Goal: Task Accomplishment & Management: Manage account settings

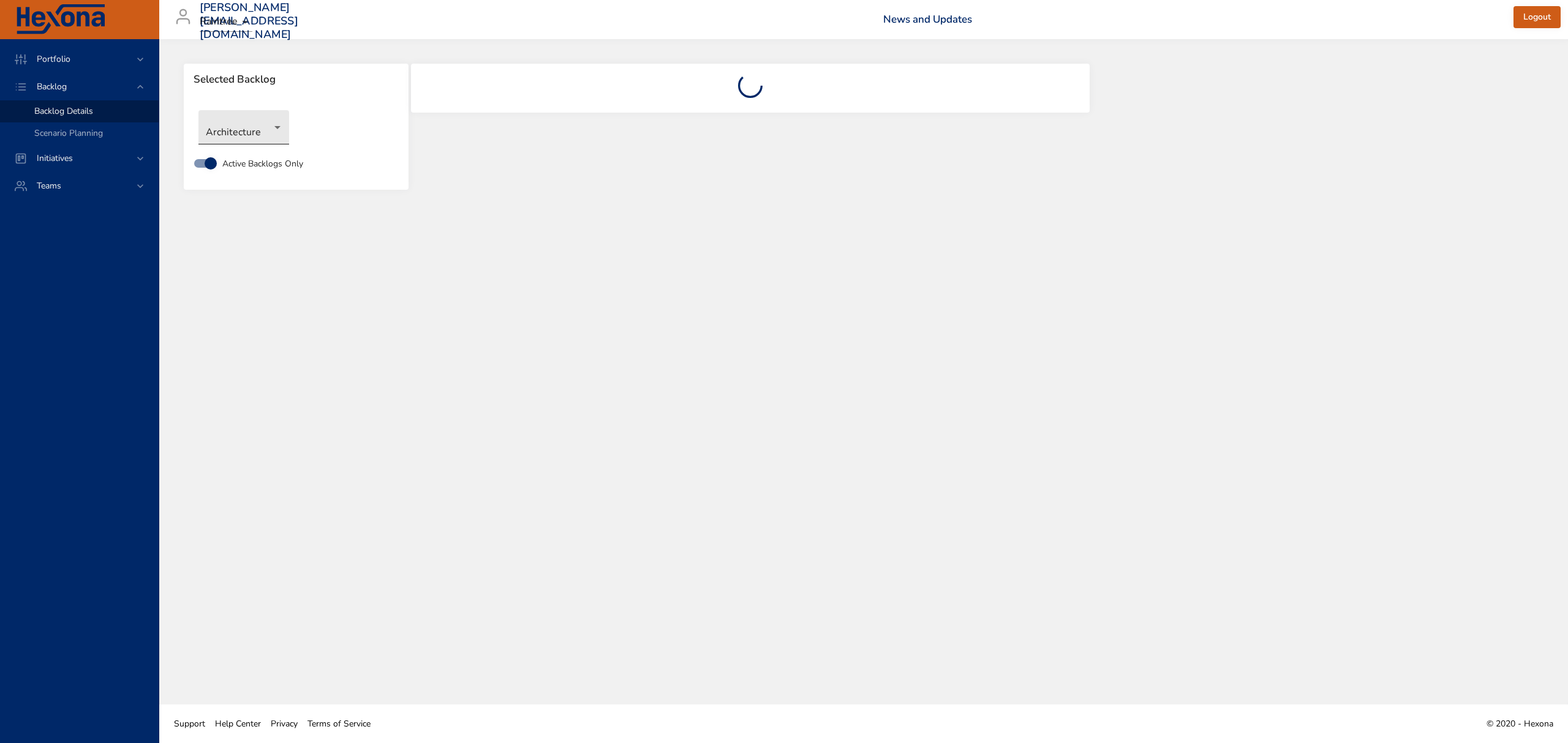
click at [256, 135] on body "Portfolio Backlog Backlog Details Scenario Planning Initiatives Teams [PERSON_N…" at bounding box center [784, 372] width 1568 height 743
click at [243, 182] on li "Clinical" at bounding box center [261, 188] width 126 height 20
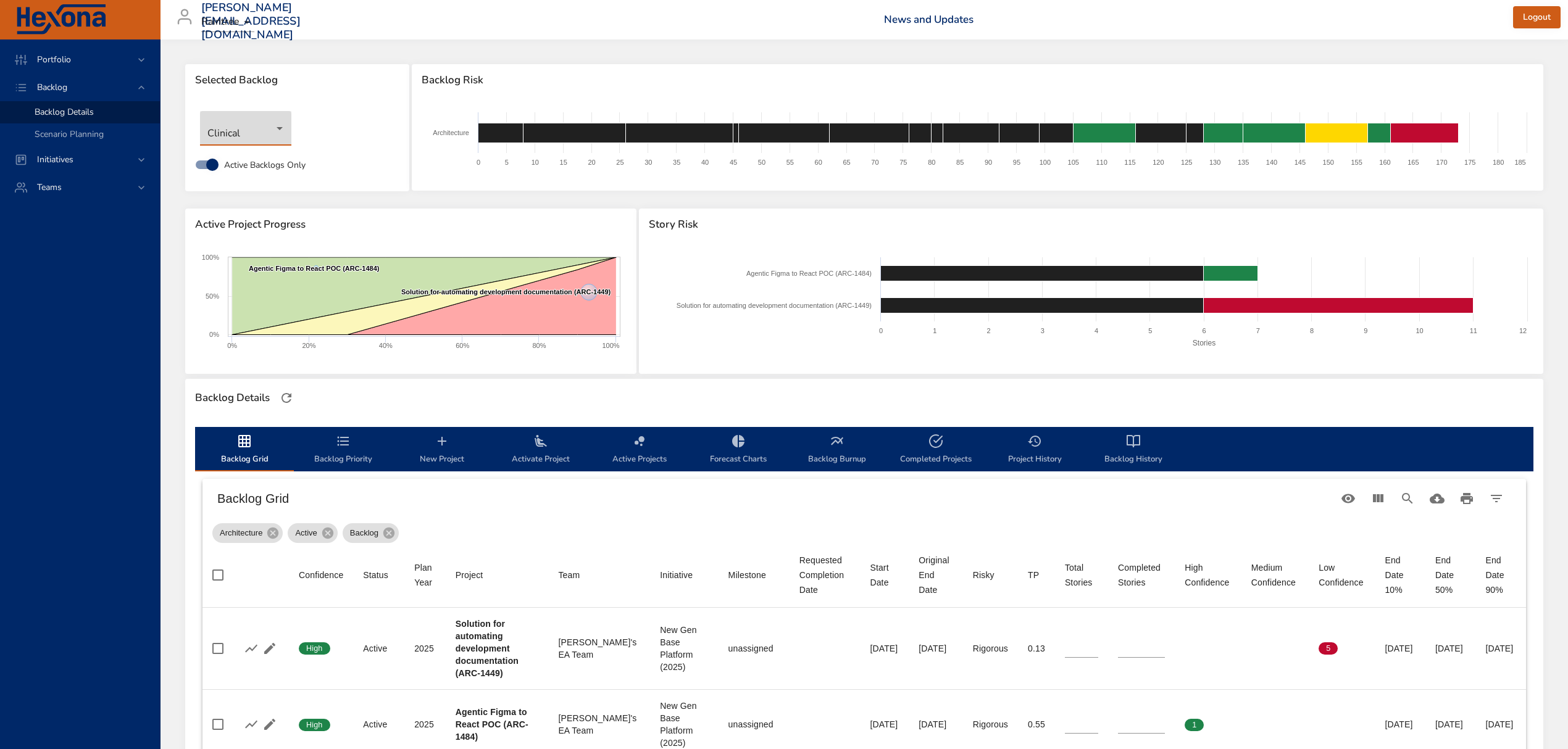
type input "*"
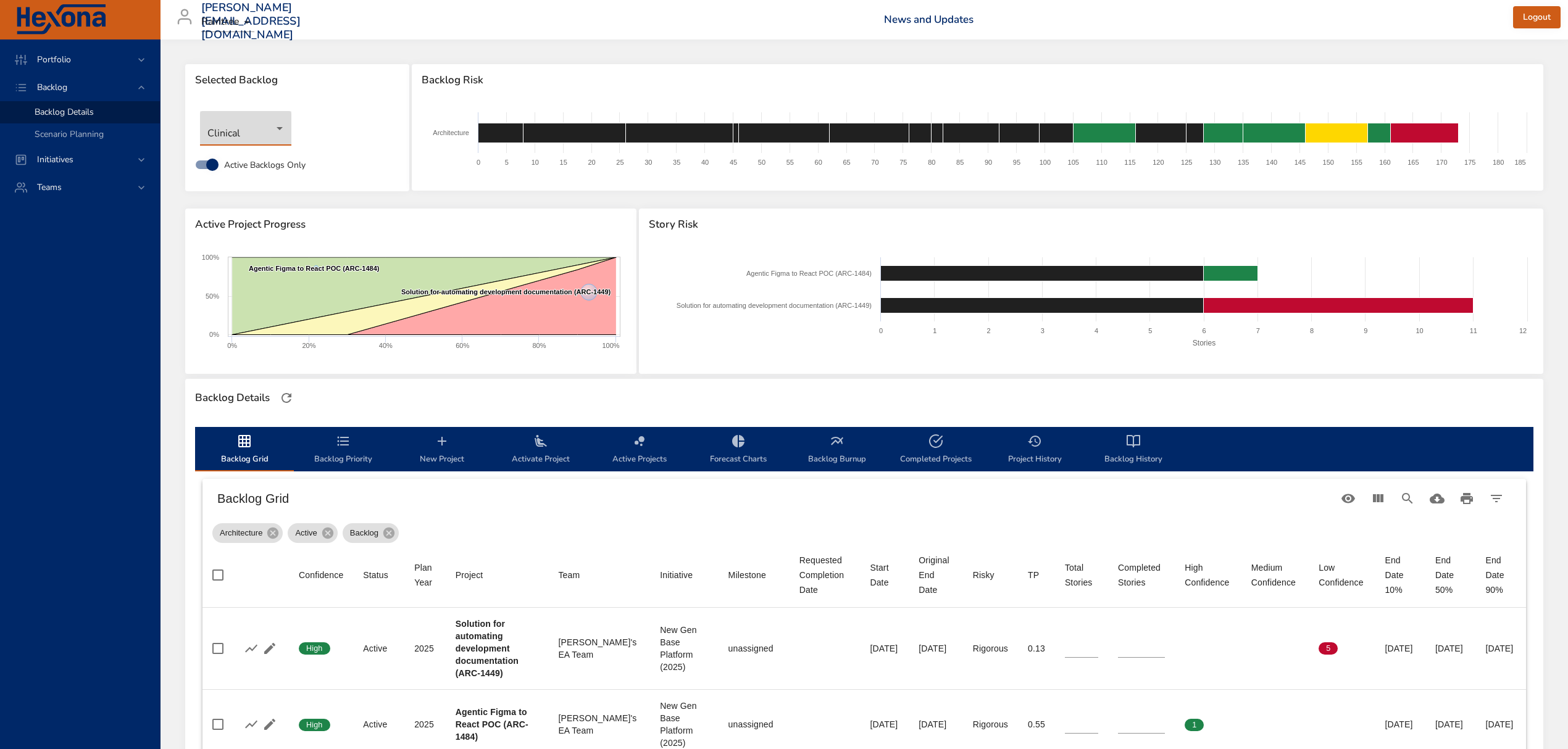
type input "*"
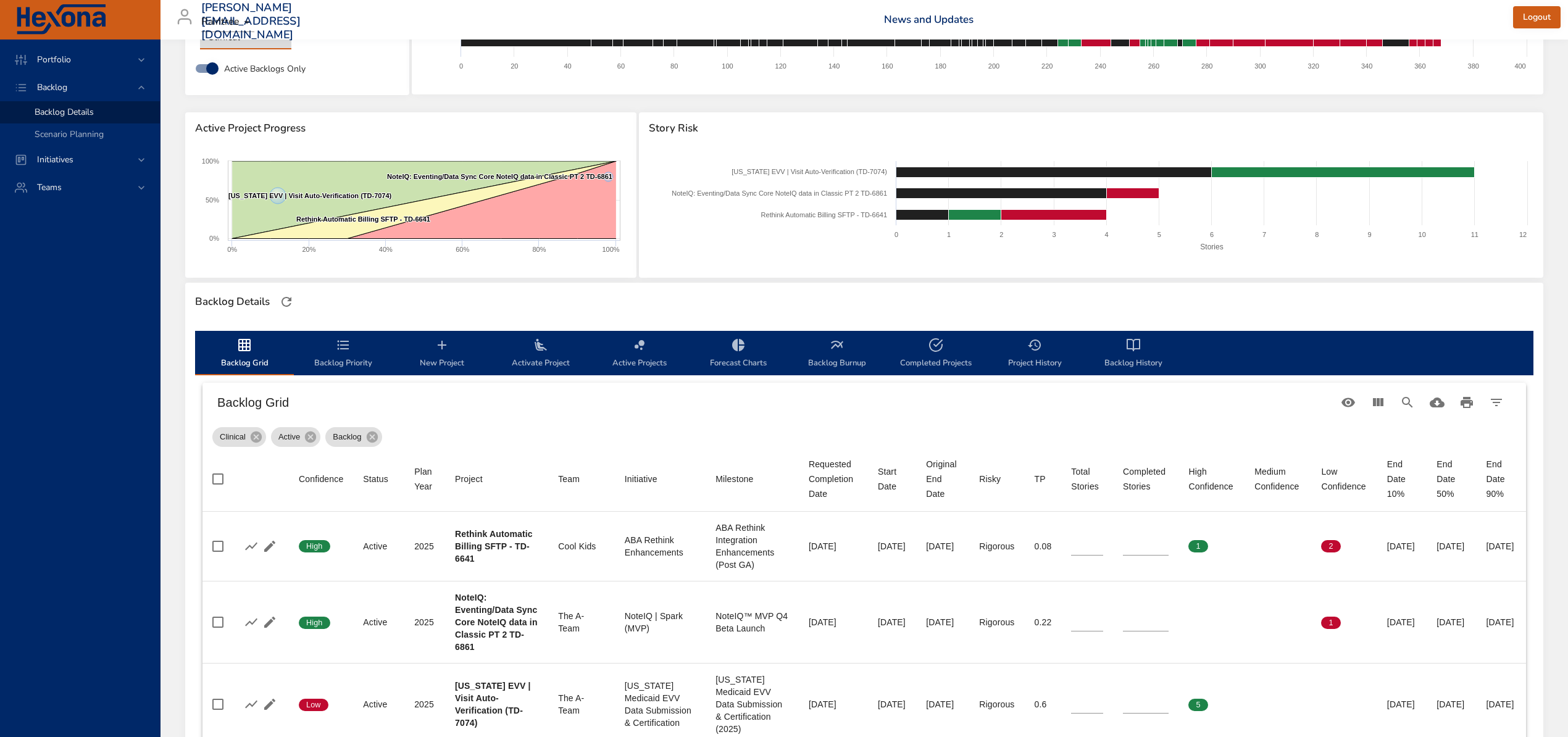
scroll to position [329, 0]
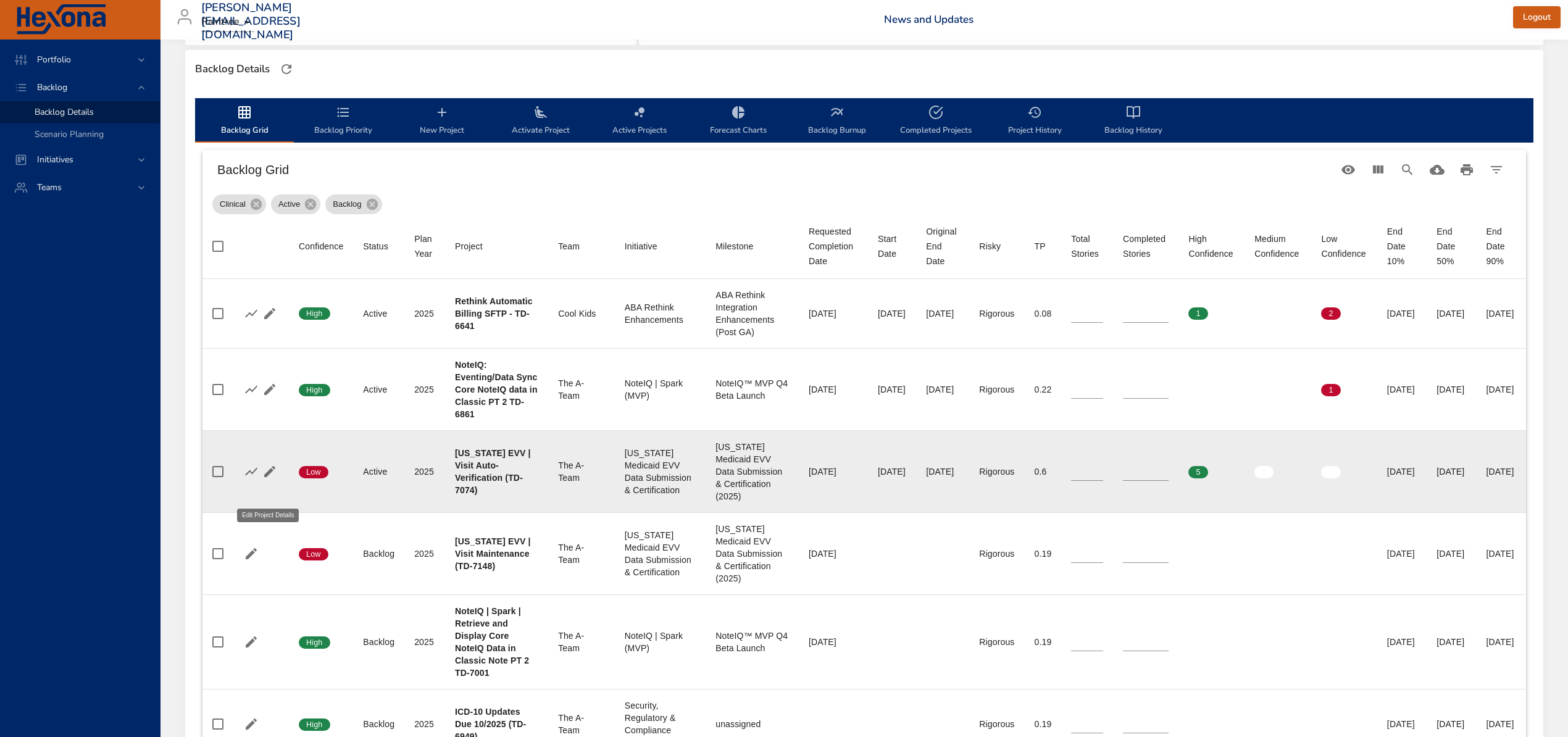
click at [274, 479] on icon "button" at bounding box center [270, 471] width 15 height 15
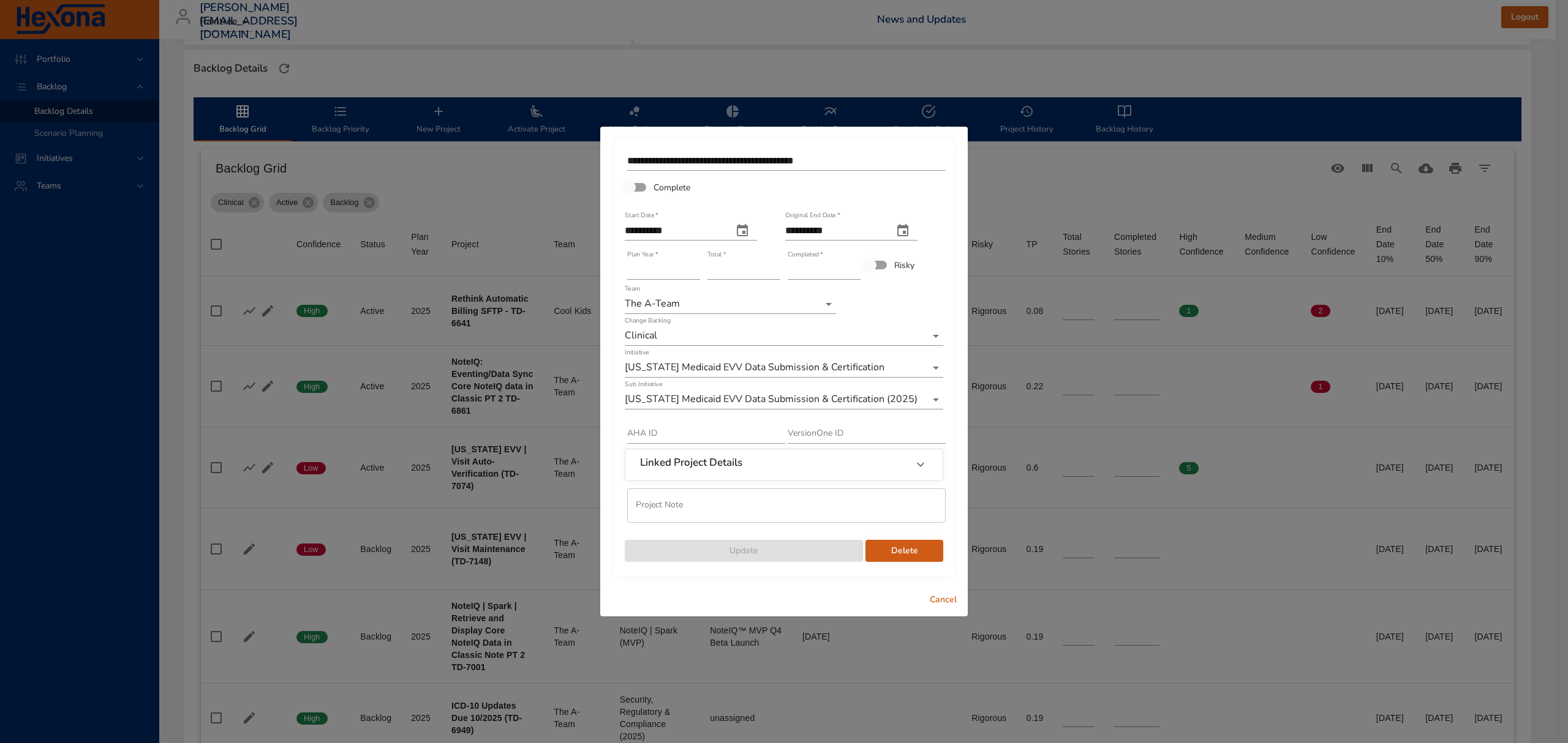
click at [856, 266] on input "*" at bounding box center [824, 270] width 73 height 20
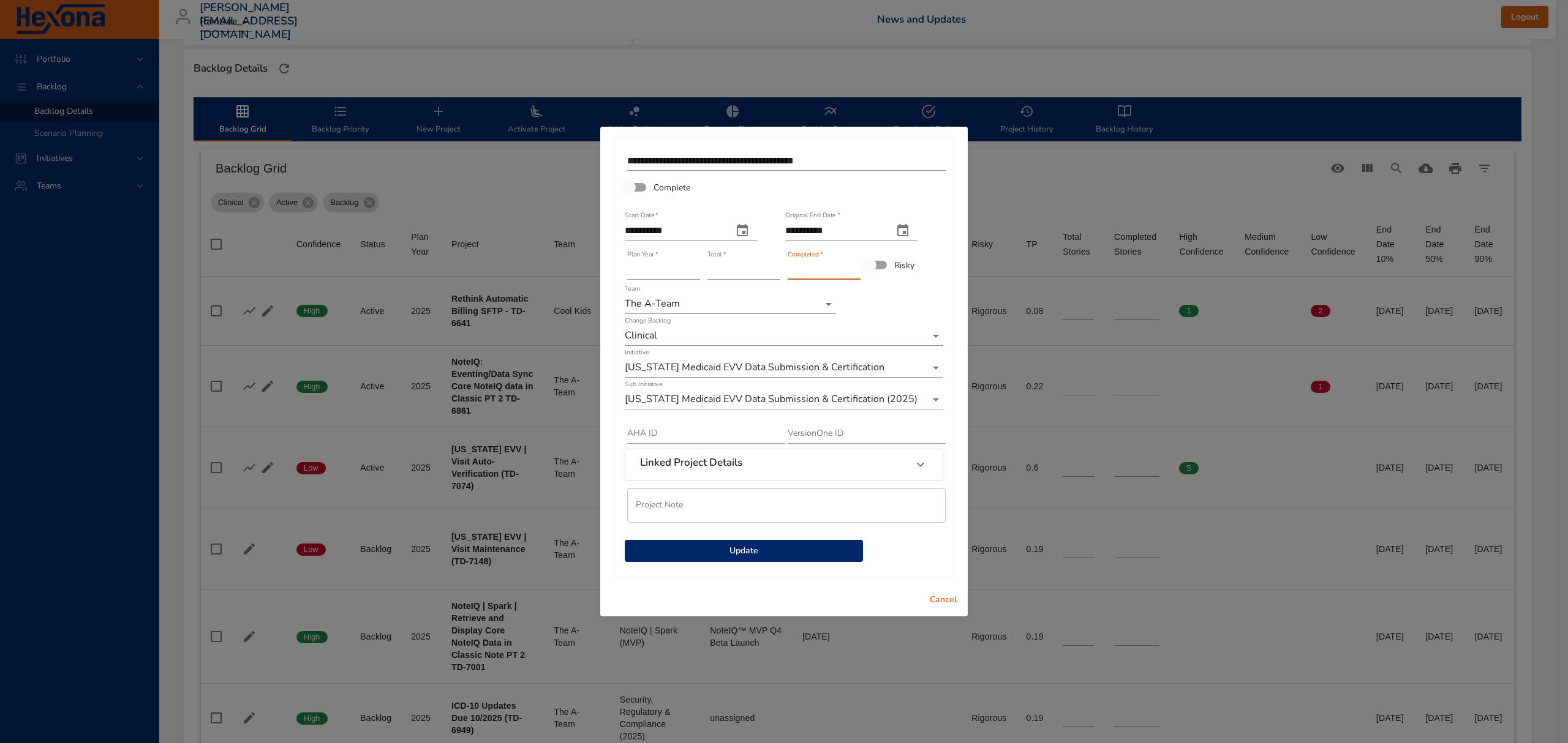
type input "*"
click at [856, 266] on input "*" at bounding box center [824, 270] width 73 height 20
click at [772, 556] on span "Update" at bounding box center [743, 552] width 219 height 15
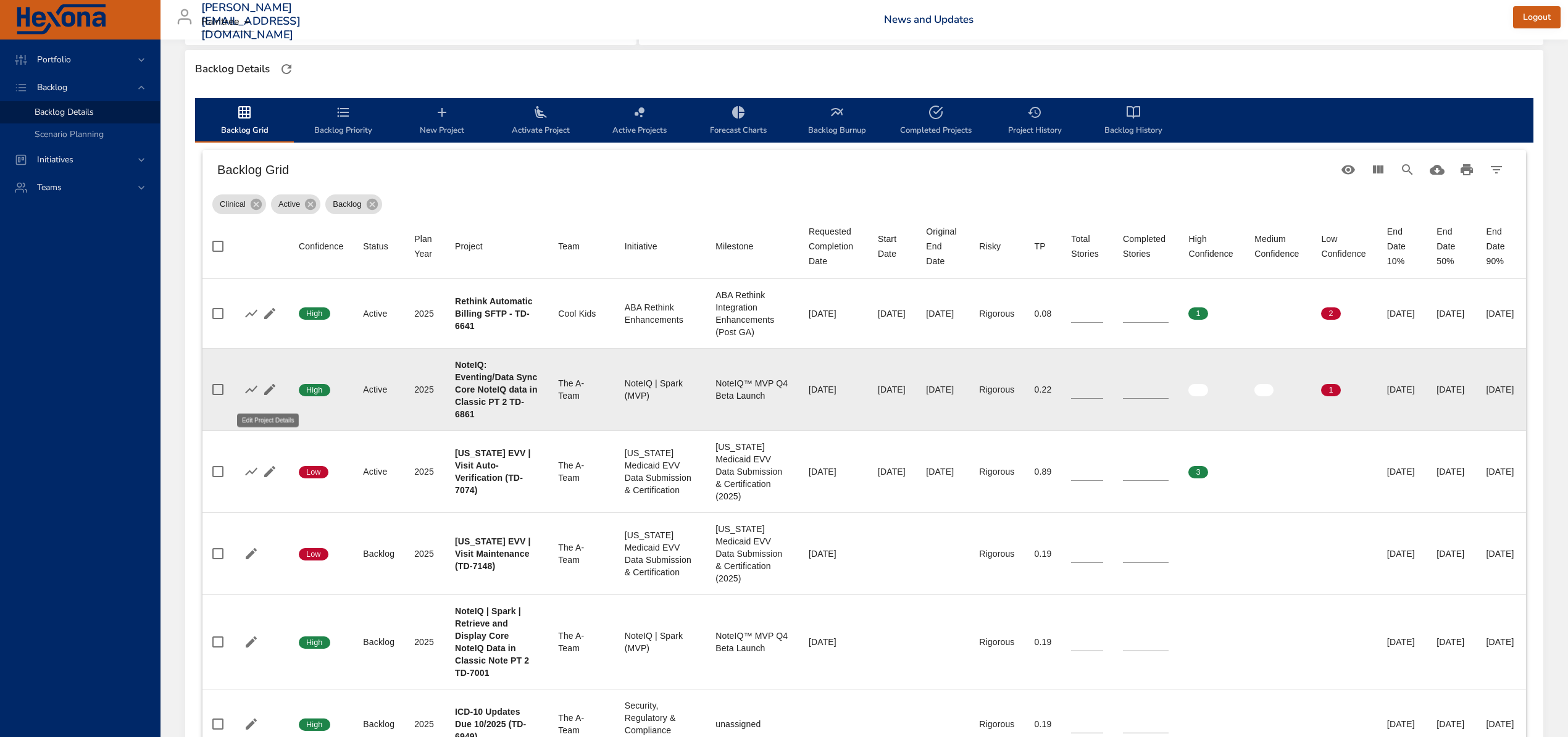
click at [265, 396] on icon "button" at bounding box center [270, 389] width 15 height 15
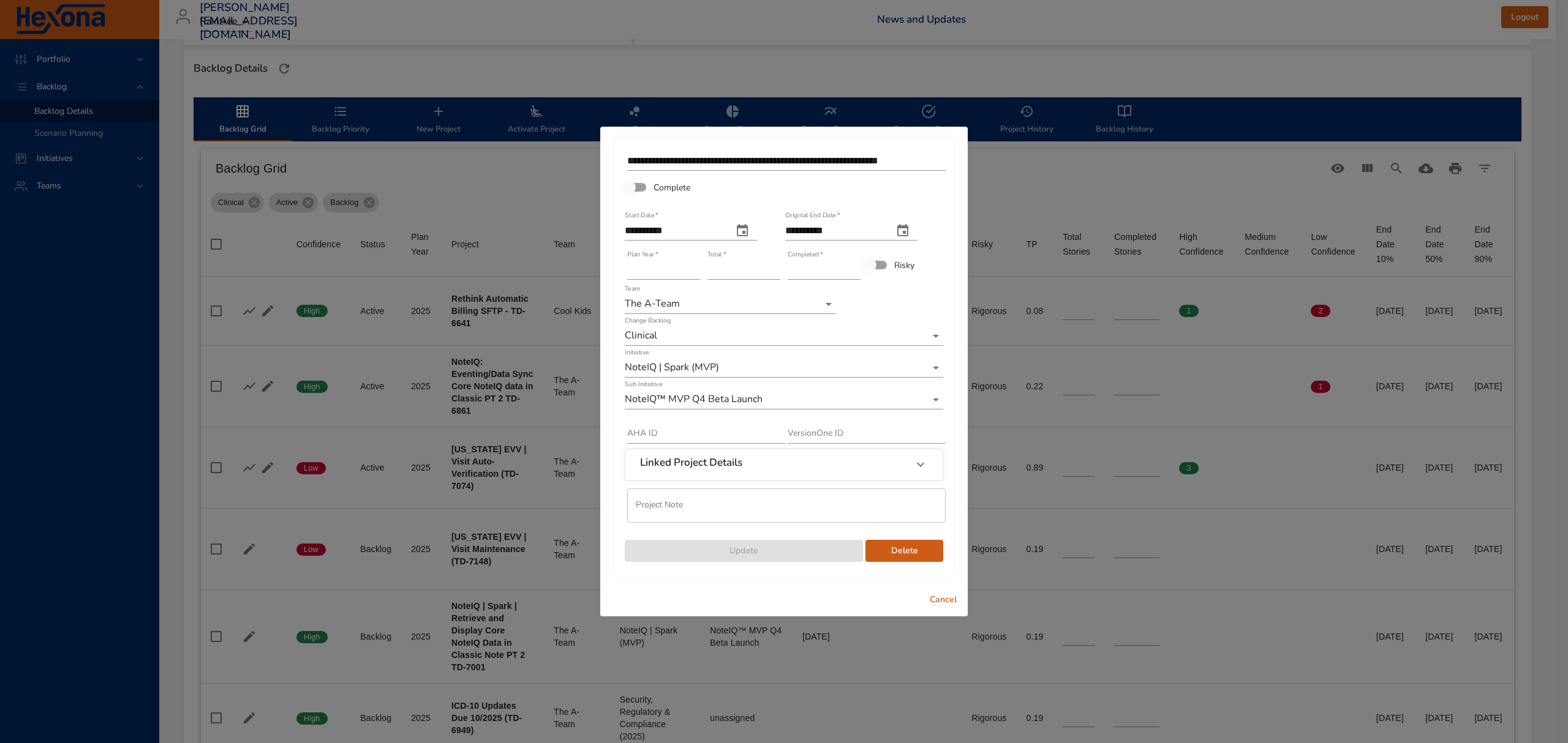
click at [777, 276] on input "*" at bounding box center [744, 270] width 73 height 20
click at [774, 275] on input "*" at bounding box center [744, 270] width 73 height 20
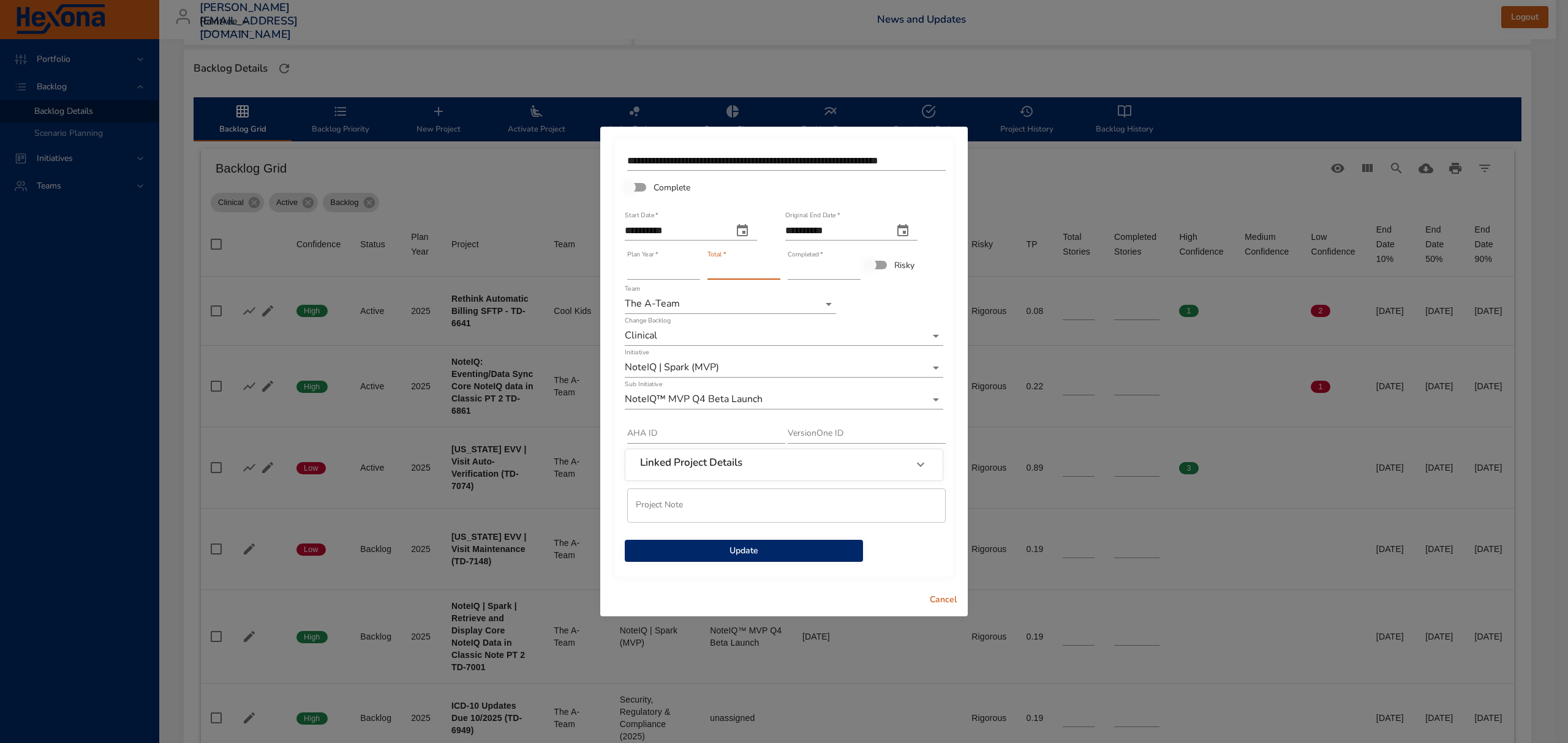
click at [774, 275] on input "*" at bounding box center [744, 270] width 73 height 20
type input "*"
click at [774, 275] on input "*" at bounding box center [744, 270] width 73 height 20
click at [853, 273] on input "*" at bounding box center [824, 270] width 73 height 20
click at [853, 272] on input "*" at bounding box center [824, 270] width 73 height 20
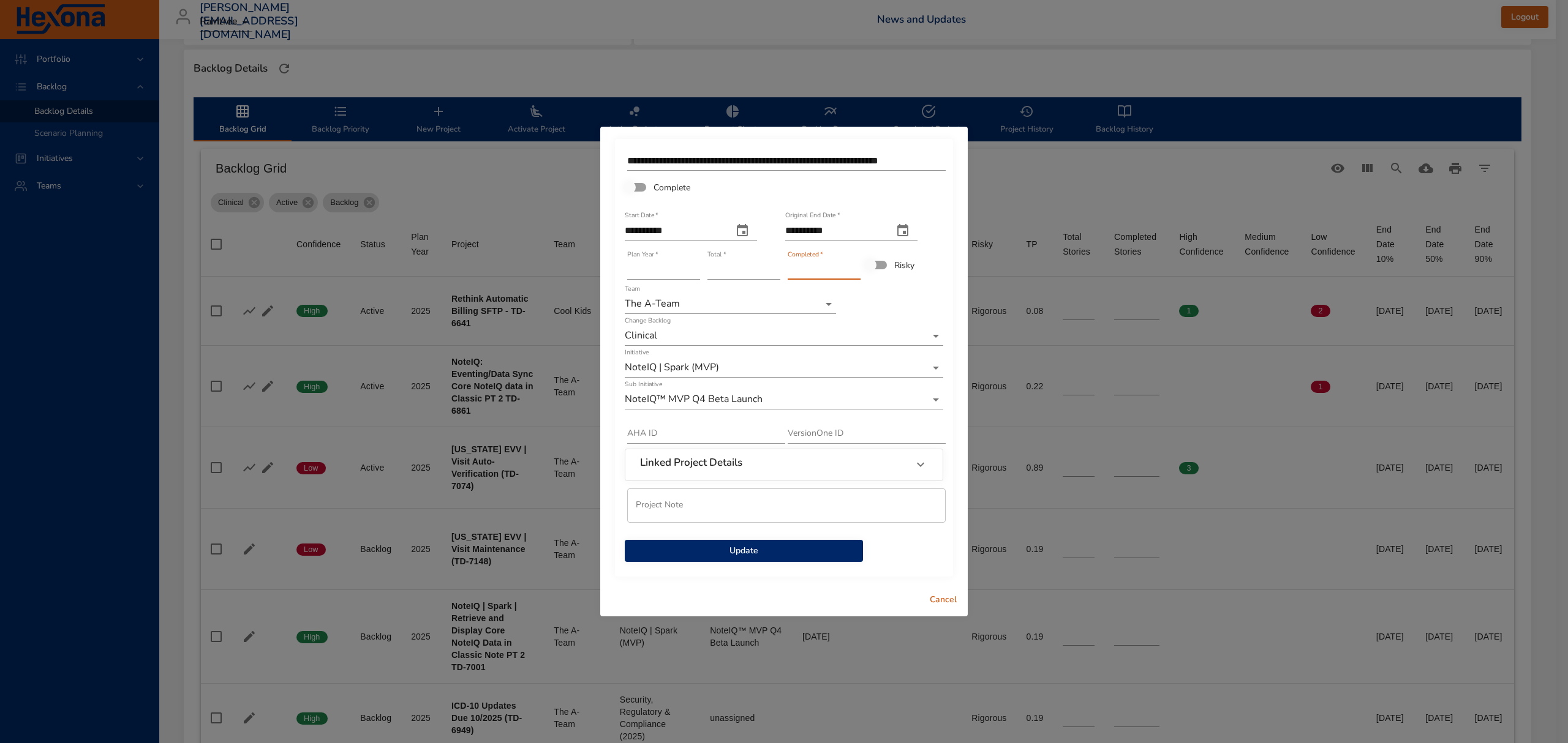
click at [853, 272] on input "*" at bounding box center [824, 270] width 73 height 20
click at [853, 273] on input "*" at bounding box center [824, 270] width 73 height 20
type input "*"
click at [853, 263] on input "*" at bounding box center [824, 270] width 73 height 20
click at [775, 552] on span "Update" at bounding box center [743, 552] width 219 height 15
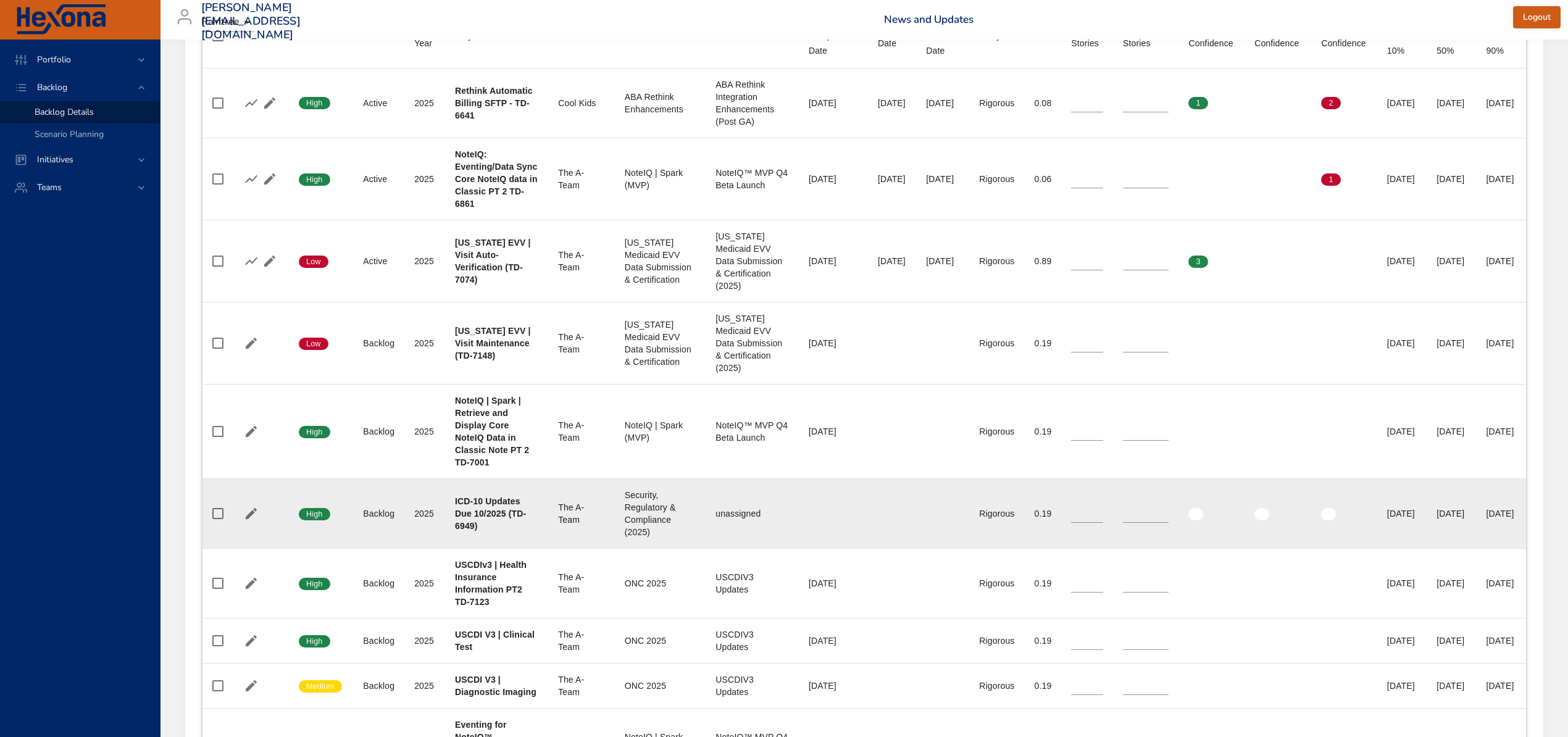
scroll to position [576, 0]
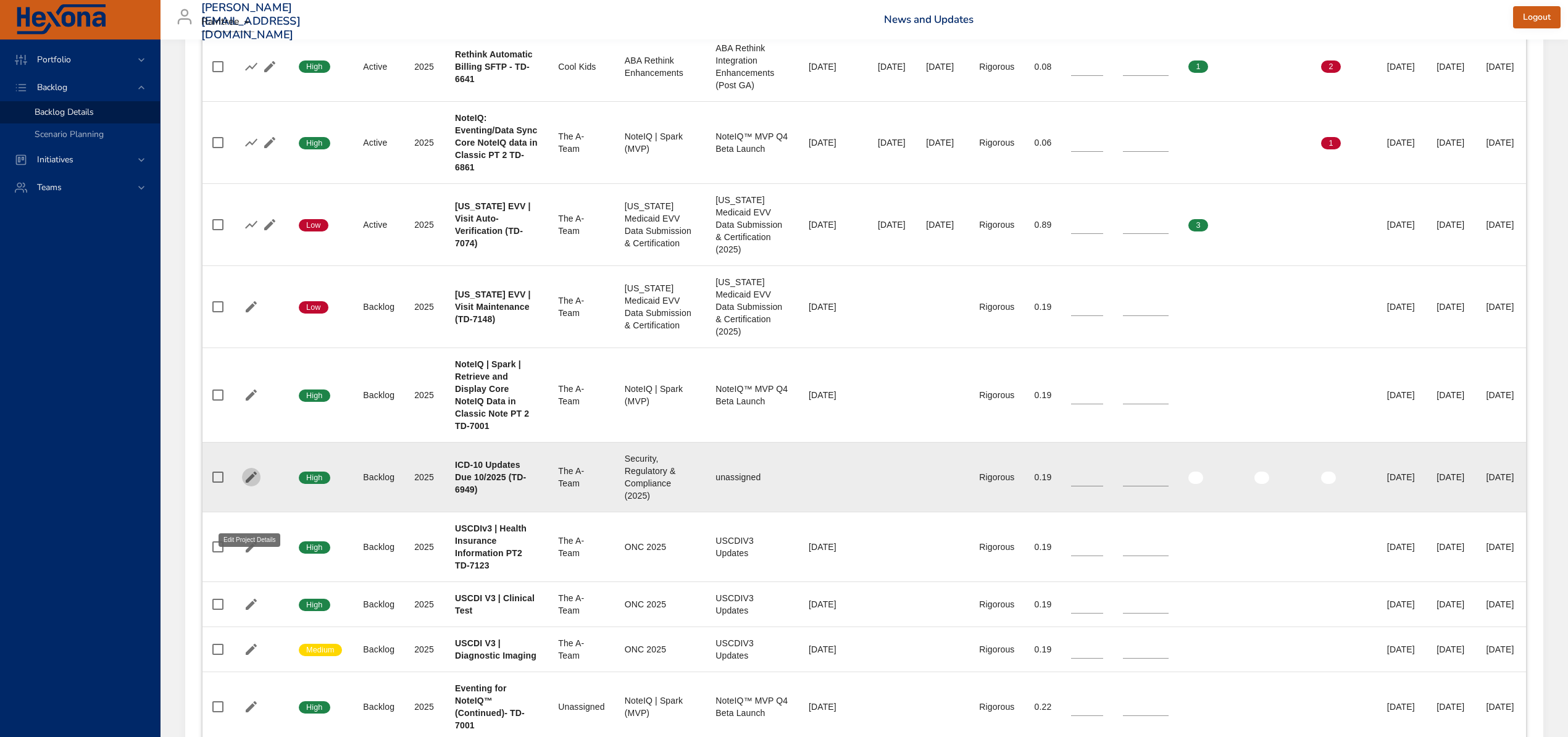
click at [249, 483] on icon "button" at bounding box center [251, 477] width 11 height 11
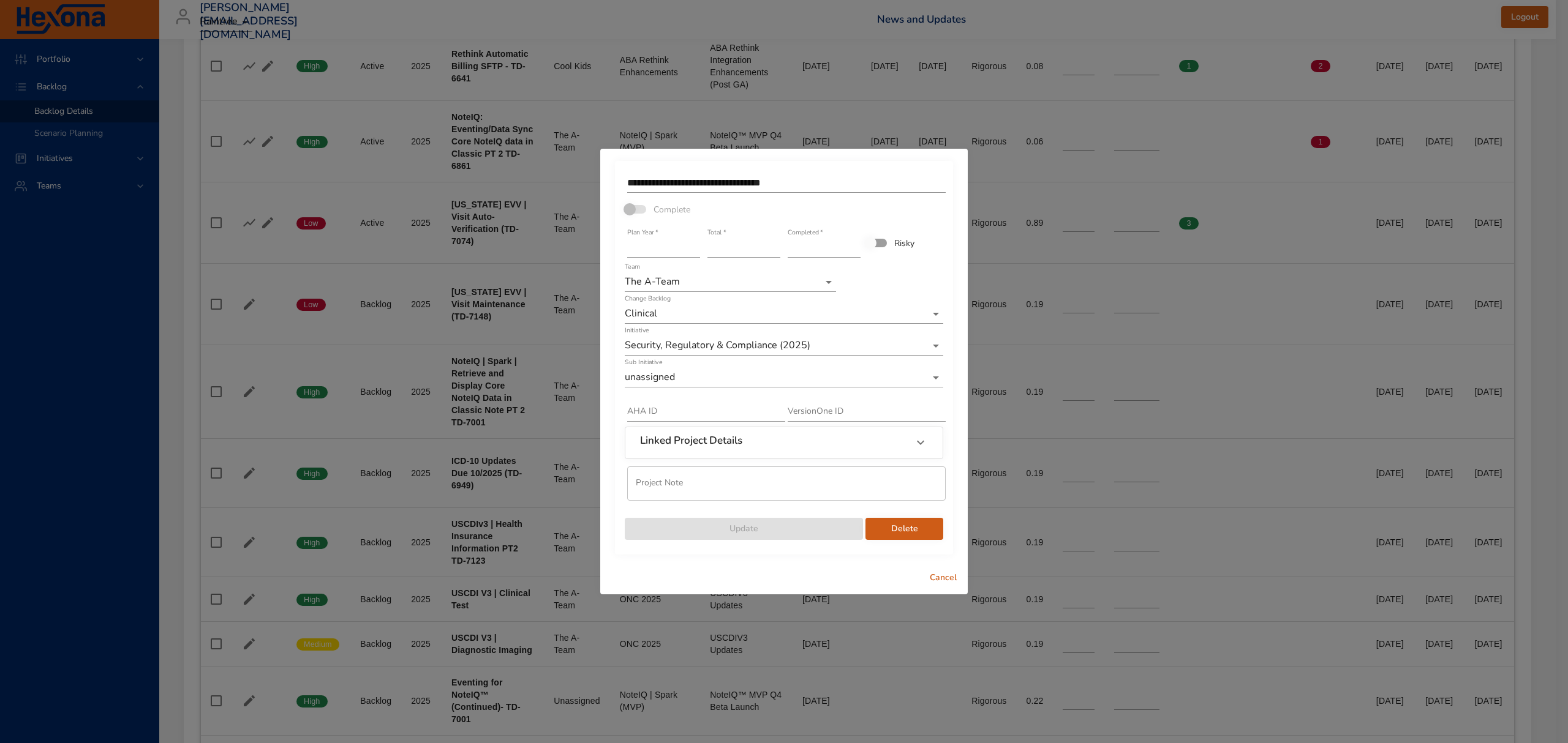
click at [701, 268] on div "Team The A-Team" at bounding box center [730, 277] width 212 height 29
click at [689, 301] on li "Cool Kids" at bounding box center [730, 302] width 212 height 20
click at [822, 524] on span "Update" at bounding box center [743, 529] width 219 height 15
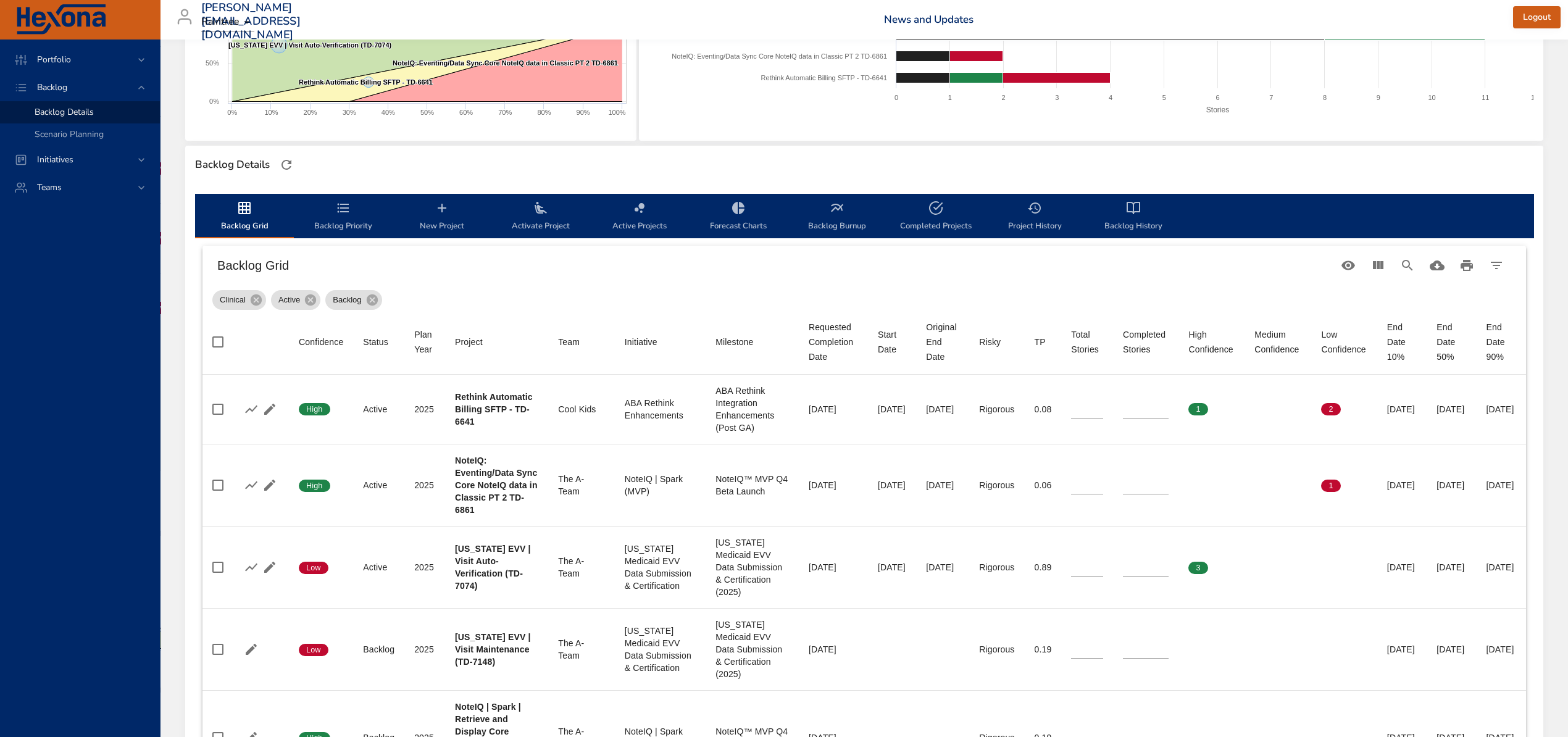
scroll to position [247, 0]
